Goal: Task Accomplishment & Management: Use online tool/utility

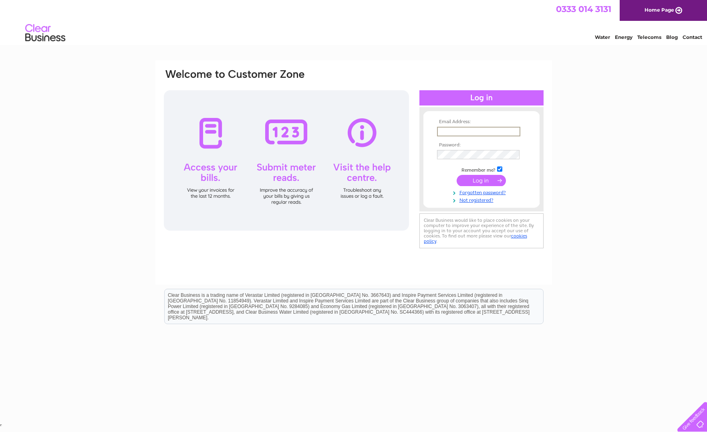
type input "a.caplan@rhul.ac.uk"
click at [481, 181] on input "submit" at bounding box center [481, 180] width 49 height 11
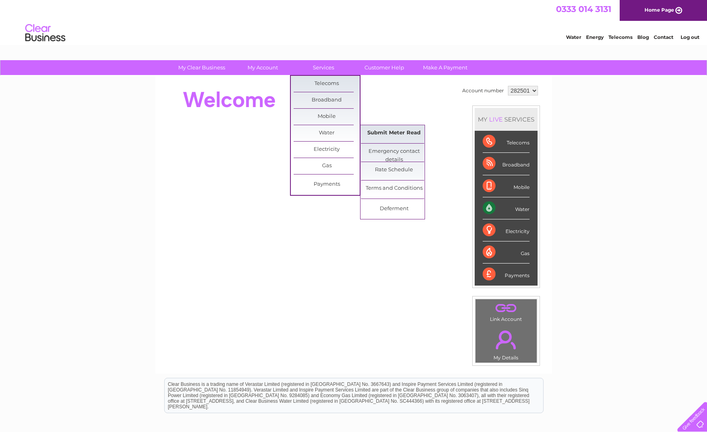
click at [388, 133] on link "Submit Meter Read" at bounding box center [394, 133] width 66 height 16
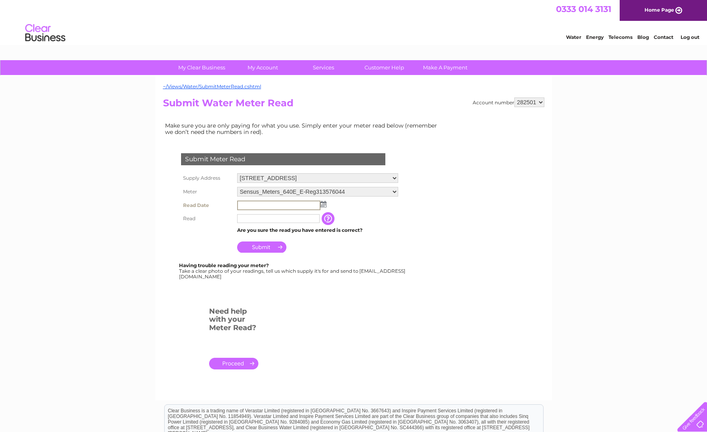
click at [245, 202] on input "text" at bounding box center [278, 205] width 83 height 10
click at [323, 203] on img at bounding box center [324, 204] width 6 height 6
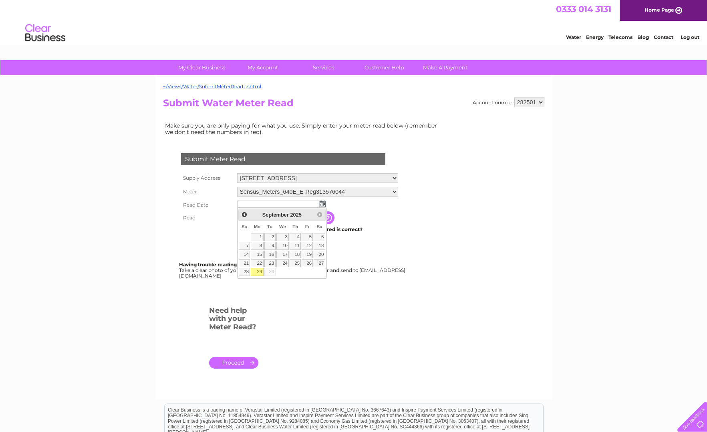
click at [261, 271] on link "29" at bounding box center [257, 272] width 12 height 8
type input "2025/09/29"
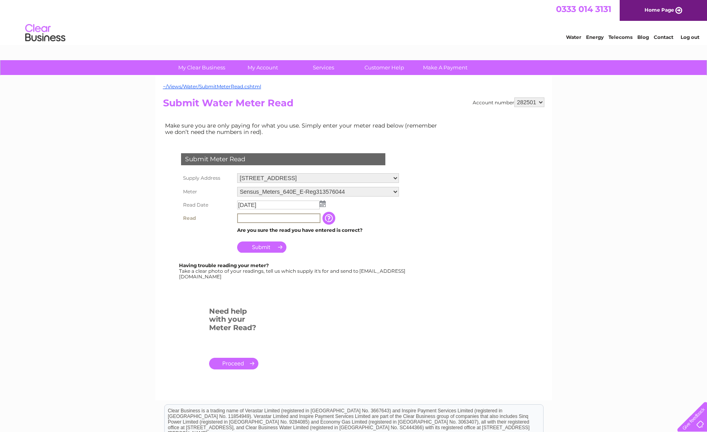
click at [244, 215] on input "text" at bounding box center [278, 218] width 83 height 10
click at [257, 244] on input "Submit" at bounding box center [261, 245] width 49 height 11
drag, startPoint x: 242, startPoint y: 217, endPoint x: 248, endPoint y: 216, distance: 5.7
click at [242, 217] on input "01809" at bounding box center [278, 217] width 83 height 9
type input "1809"
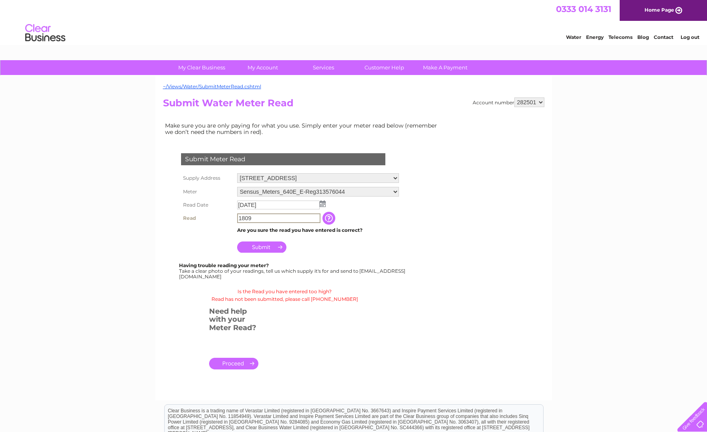
click at [263, 243] on input "Submit" at bounding box center [261, 246] width 49 height 11
click at [236, 360] on link "." at bounding box center [233, 363] width 49 height 12
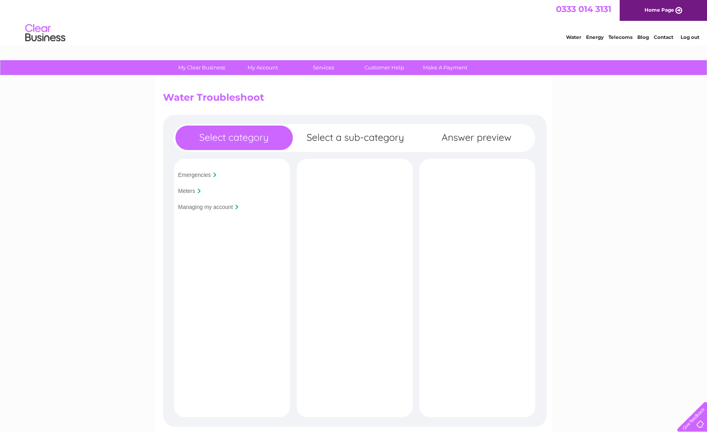
click at [184, 191] on input "Meters" at bounding box center [186, 191] width 17 height 6
